Goal: Go to known website: Go to known website

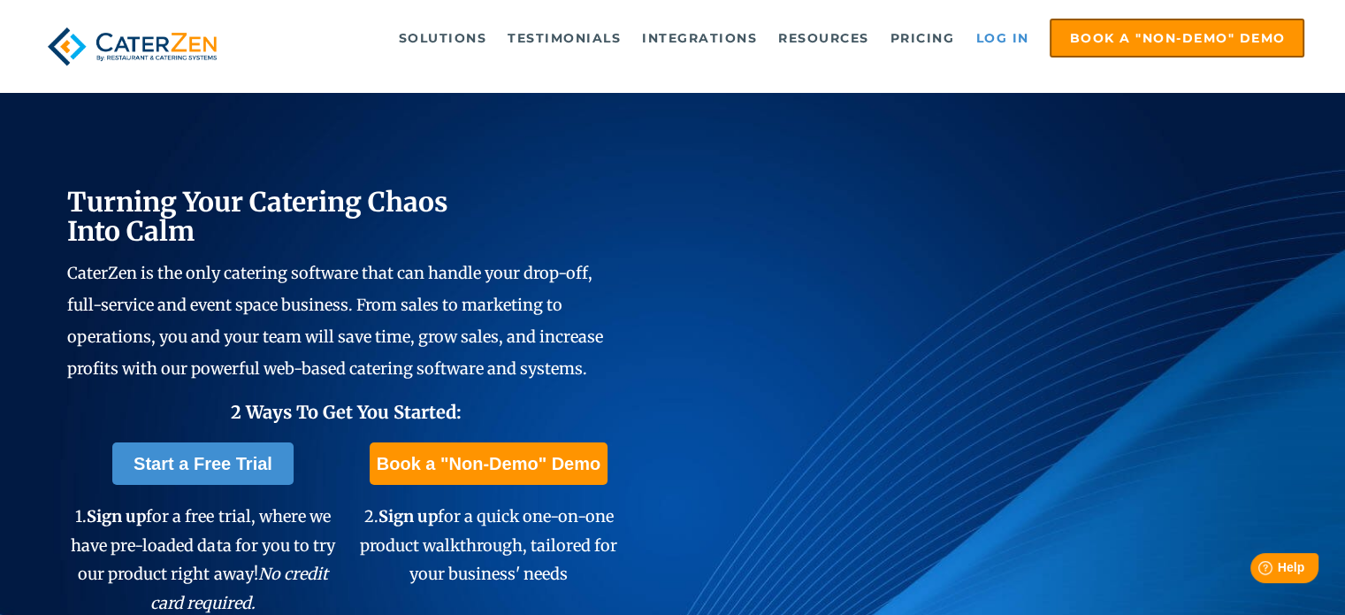
click at [996, 23] on link "Log in" at bounding box center [1001, 37] width 71 height 35
click at [1012, 20] on link "Log in" at bounding box center [1001, 37] width 71 height 35
click at [997, 34] on link "Log in" at bounding box center [1001, 37] width 71 height 35
click at [997, 30] on link "Log in" at bounding box center [1001, 37] width 71 height 35
